Goal: Information Seeking & Learning: Learn about a topic

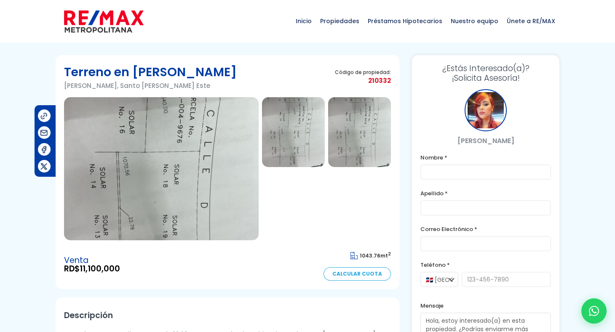
click at [306, 139] on img at bounding box center [293, 132] width 63 height 70
click at [353, 127] on img at bounding box center [359, 132] width 63 height 70
click at [360, 107] on img at bounding box center [359, 132] width 63 height 70
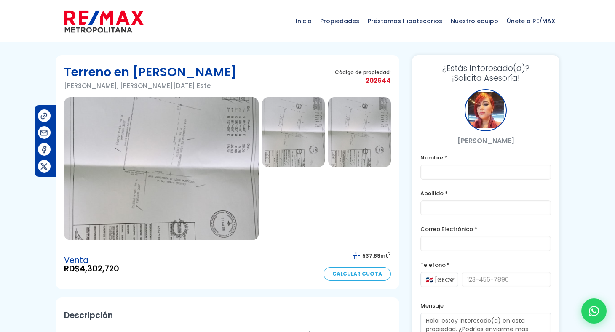
click at [312, 146] on img at bounding box center [293, 132] width 63 height 70
click at [162, 157] on img at bounding box center [161, 168] width 195 height 143
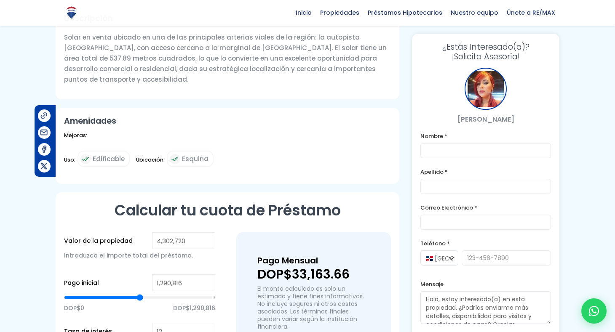
scroll to position [168, 0]
